Goal: Find specific page/section: Find specific page/section

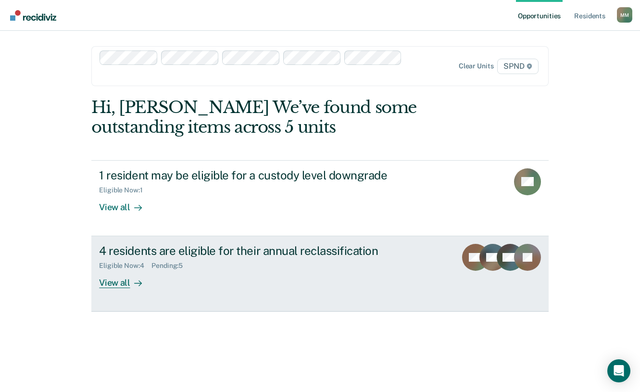
click at [117, 287] on div "View all" at bounding box center [126, 279] width 54 height 19
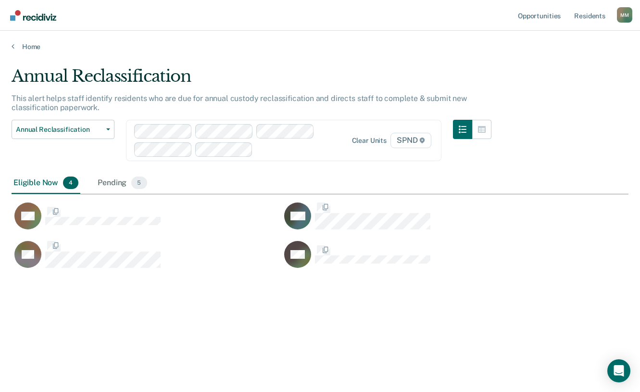
scroll to position [246, 609]
click at [495, 271] on div "BW" at bounding box center [416, 259] width 270 height 38
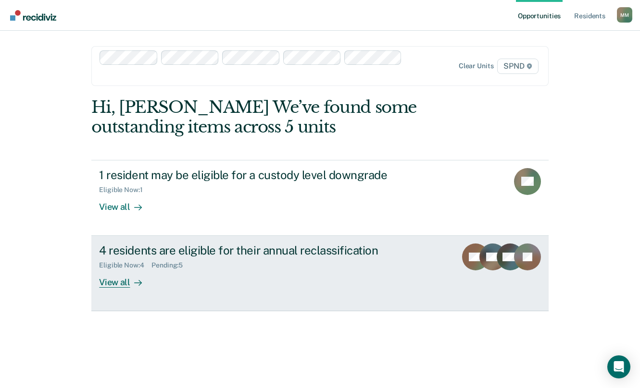
click at [108, 286] on div "View all" at bounding box center [126, 279] width 54 height 19
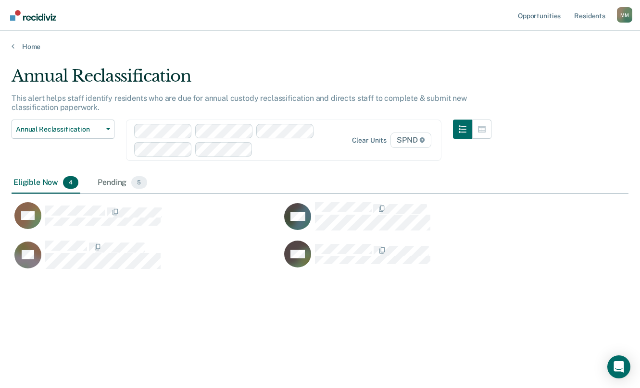
scroll to position [243, 609]
click at [508, 282] on div "Annual Reclassification This alert helps staff identify residents who are due f…" at bounding box center [320, 191] width 617 height 250
